Goal: Check status: Check status

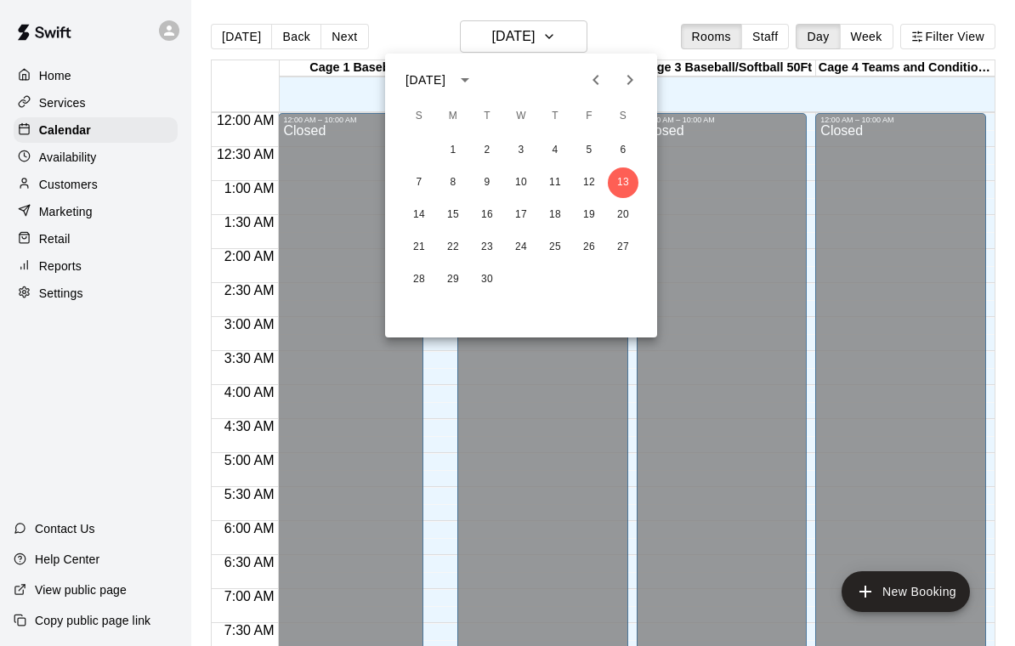
scroll to position [733, 0]
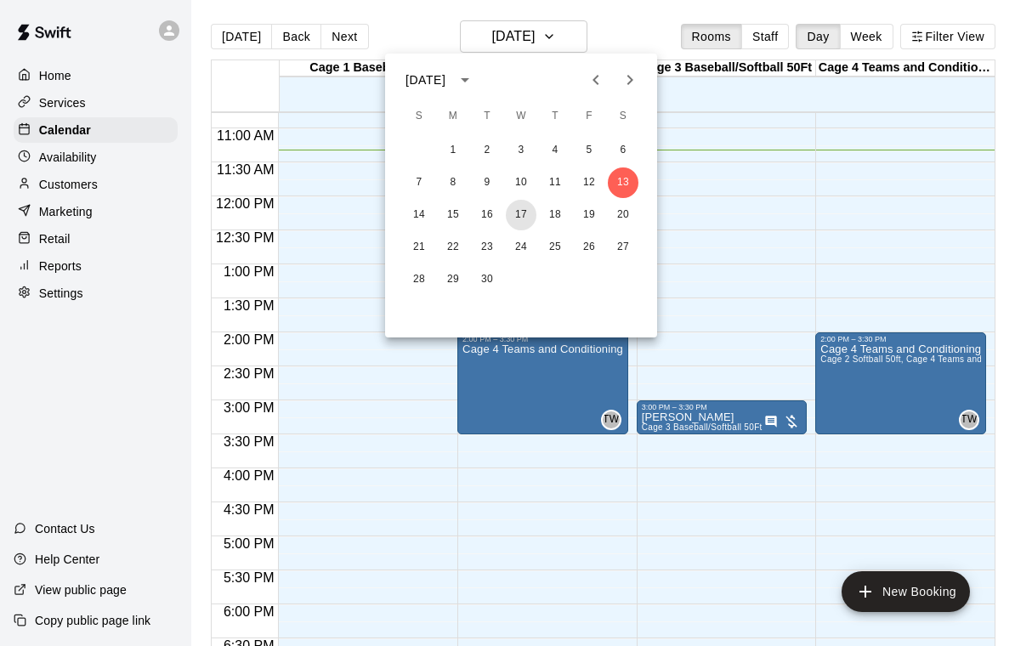
click at [520, 216] on button "17" at bounding box center [521, 215] width 31 height 31
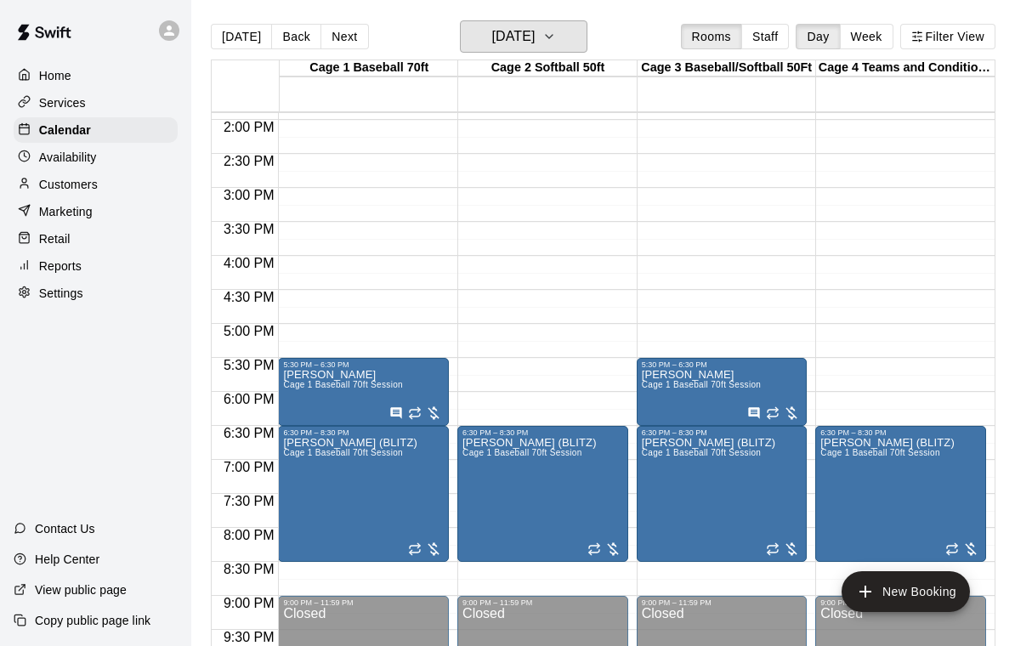
scroll to position [946, 0]
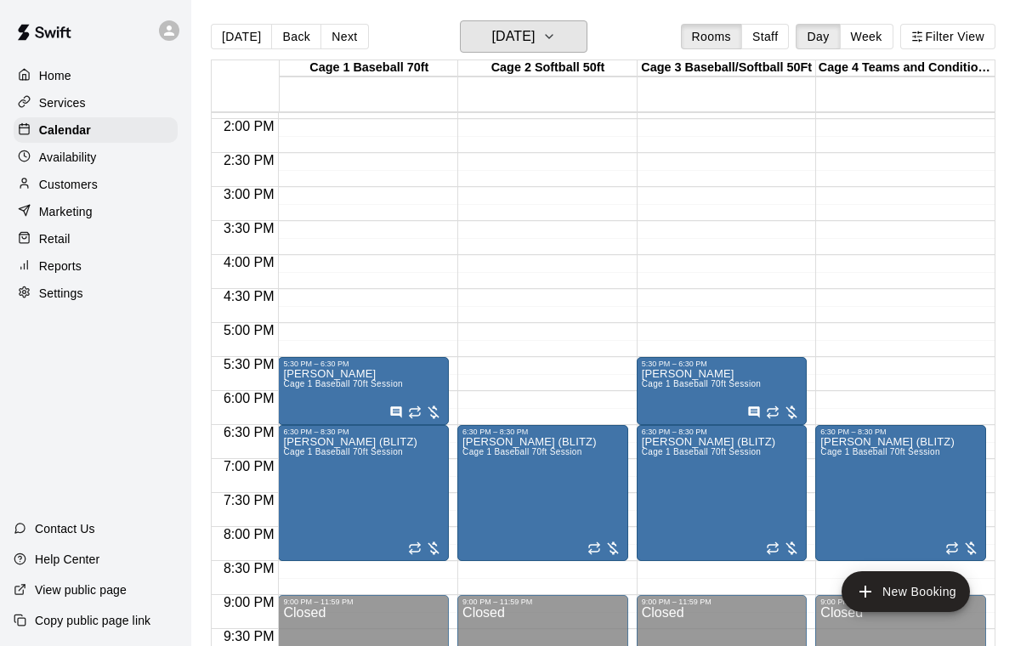
click at [535, 48] on h6 "Wednesday Sep 17" at bounding box center [512, 37] width 43 height 24
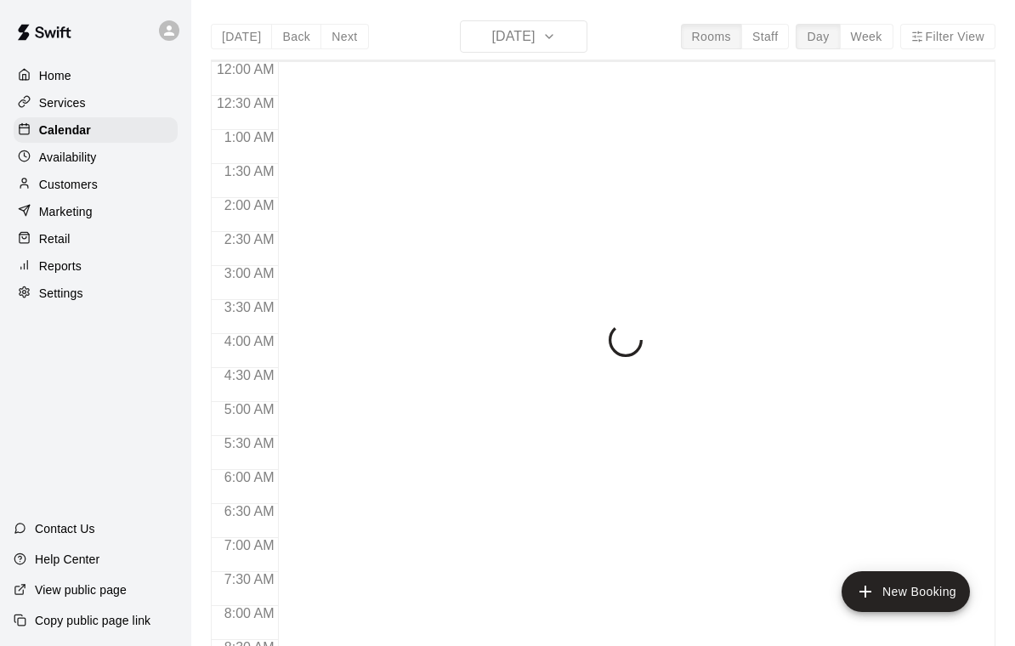
scroll to position [771, 0]
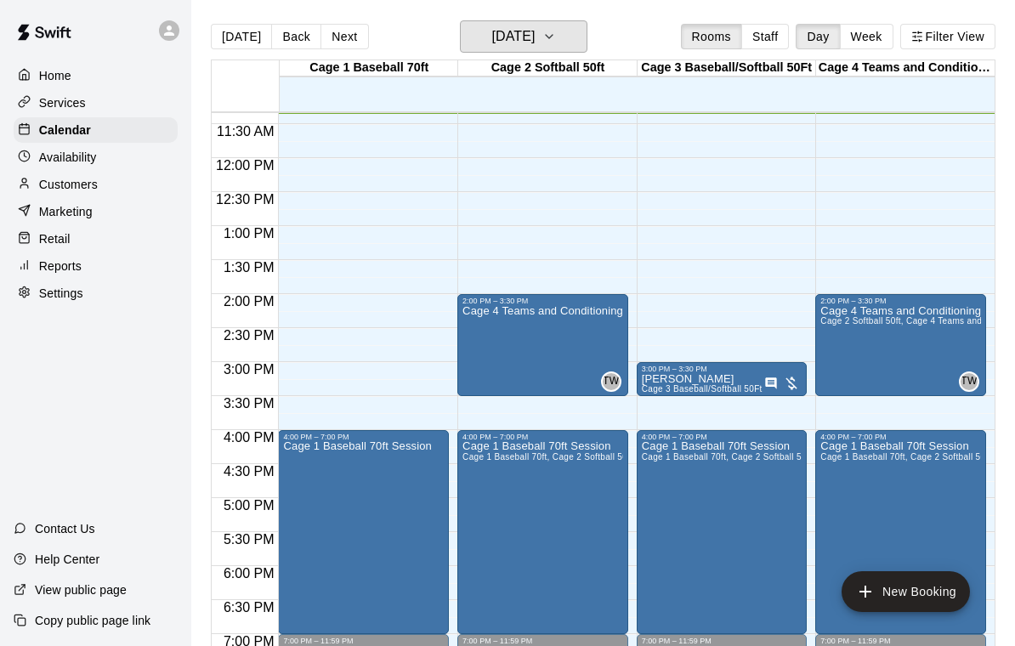
click at [535, 42] on h6 "[DATE]" at bounding box center [512, 37] width 43 height 24
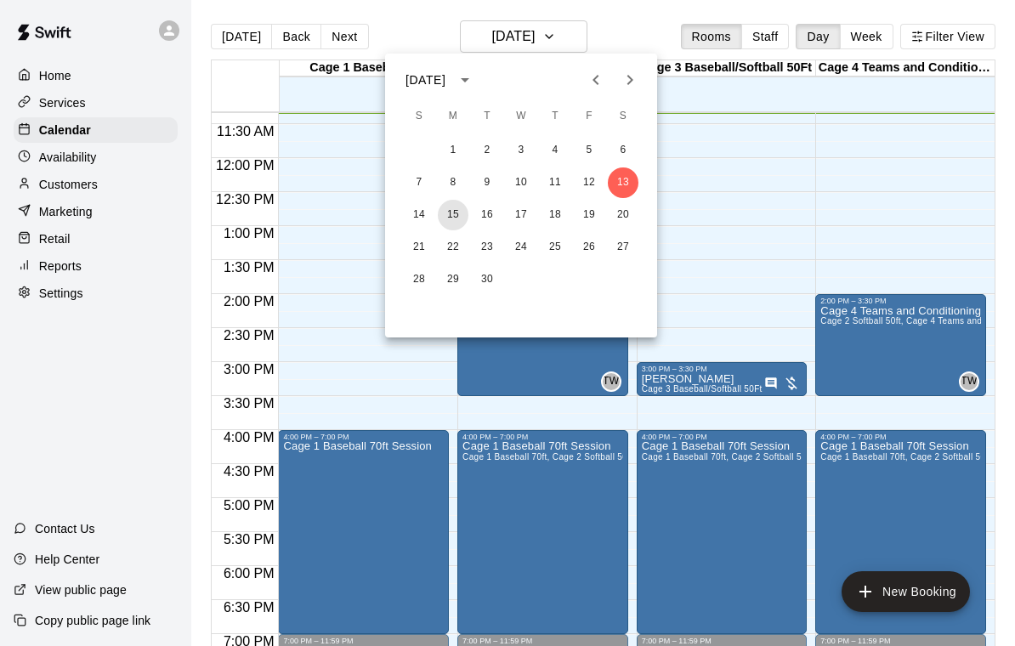
click at [458, 224] on button "15" at bounding box center [453, 215] width 31 height 31
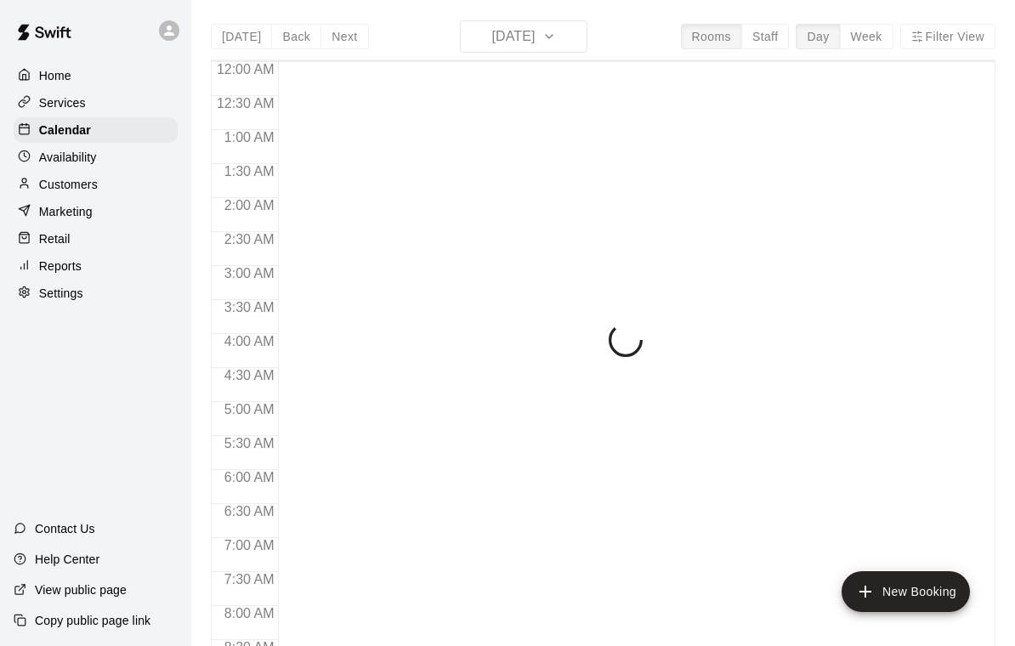
scroll to position [772, 0]
